Goal: Task Accomplishment & Management: Manage account settings

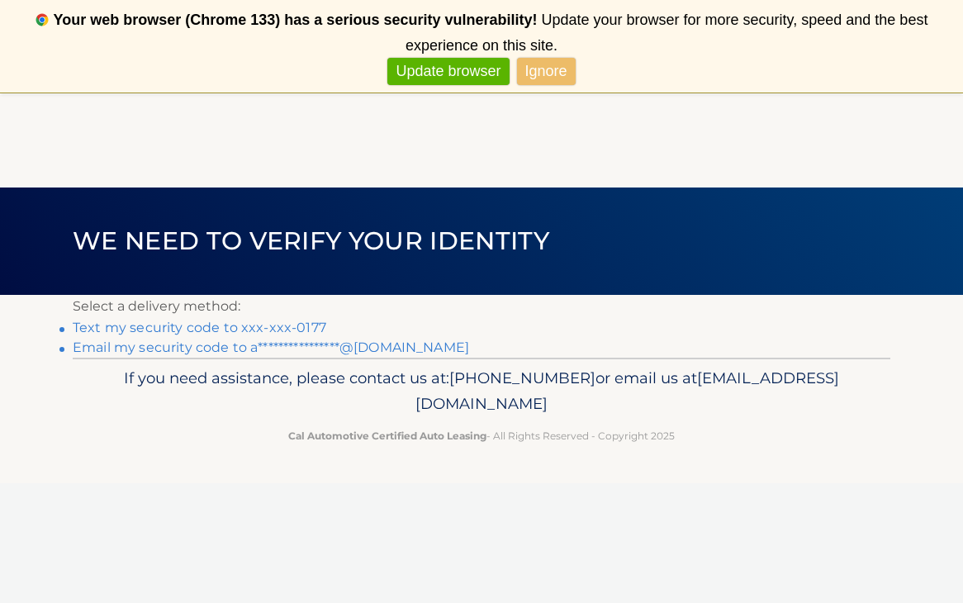
click at [199, 348] on link "**********" at bounding box center [271, 347] width 396 height 16
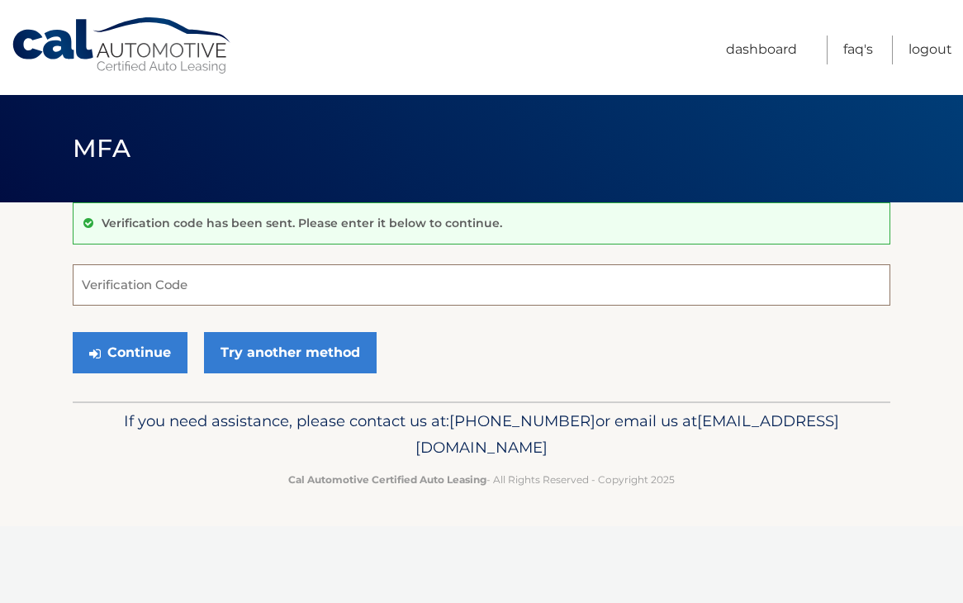
click at [206, 276] on input "Verification Code" at bounding box center [482, 284] width 818 height 41
click at [273, 277] on input "Verification Code" at bounding box center [482, 284] width 818 height 41
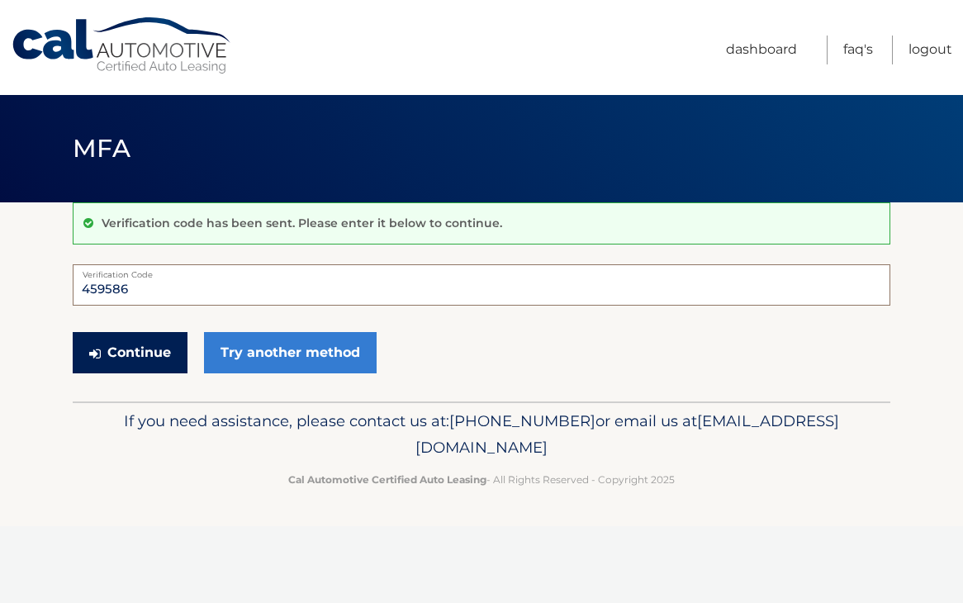
type input "459586"
click at [149, 353] on button "Continue" at bounding box center [130, 352] width 115 height 41
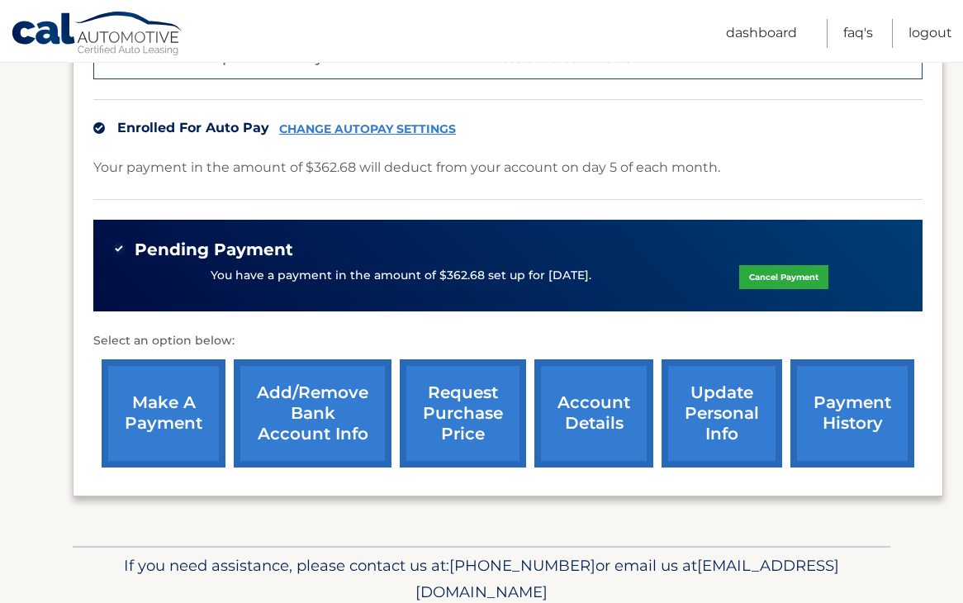
scroll to position [548, 0]
